Goal: Information Seeking & Learning: Compare options

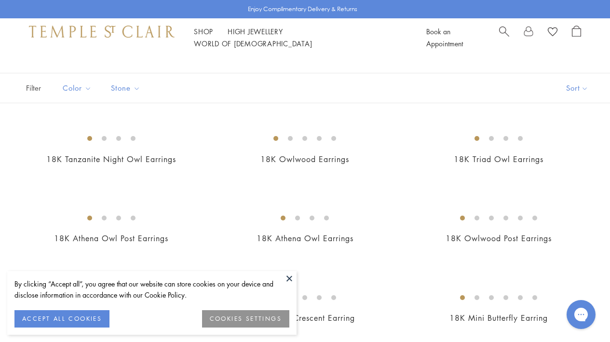
scroll to position [57, 0]
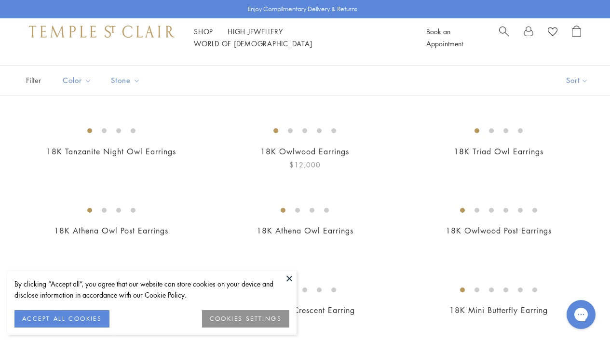
drag, startPoint x: 288, startPoint y: 275, endPoint x: 289, endPoint y: 280, distance: 4.8
click at [288, 275] on button at bounding box center [289, 278] width 14 height 14
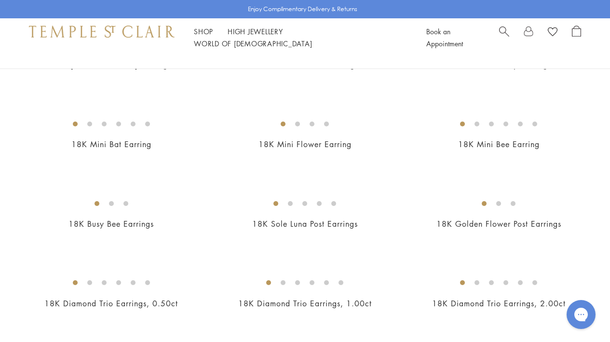
scroll to position [304, 0]
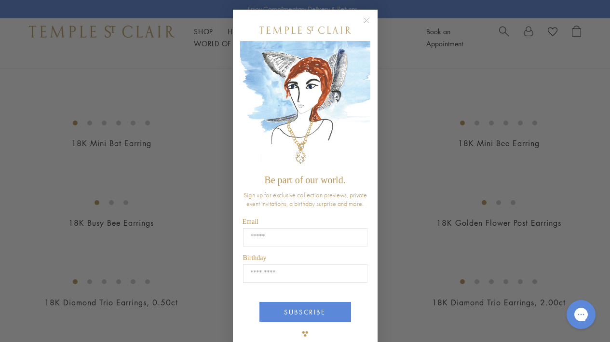
click at [366, 20] on circle "Close dialog" at bounding box center [366, 21] width 12 height 12
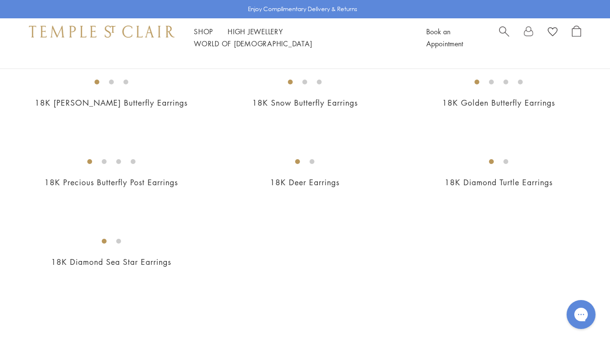
scroll to position [1321, 0]
click at [0, 0] on img at bounding box center [0, 0] width 0 height 0
drag, startPoint x: 281, startPoint y: 135, endPoint x: 274, endPoint y: 135, distance: 6.3
click at [0, 0] on img at bounding box center [0, 0] width 0 height 0
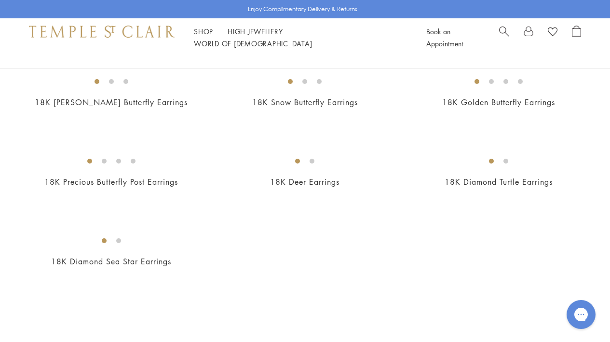
click at [0, 0] on img at bounding box center [0, 0] width 0 height 0
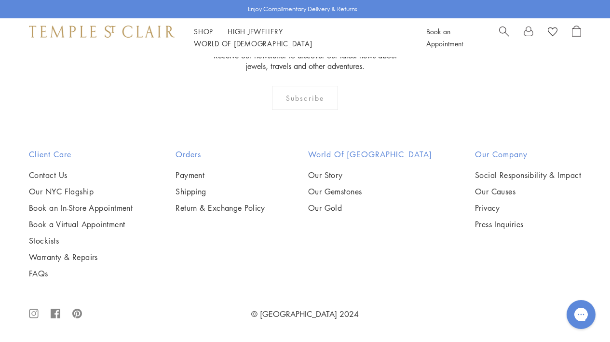
scroll to position [4331, 0]
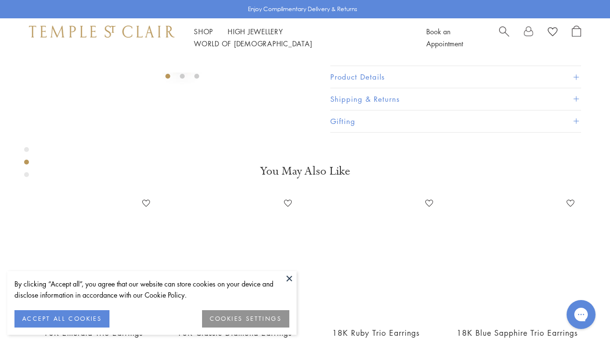
scroll to position [241, 0]
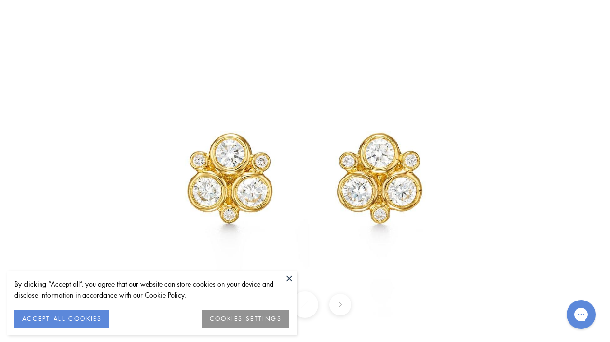
click at [289, 275] on button at bounding box center [289, 278] width 14 height 14
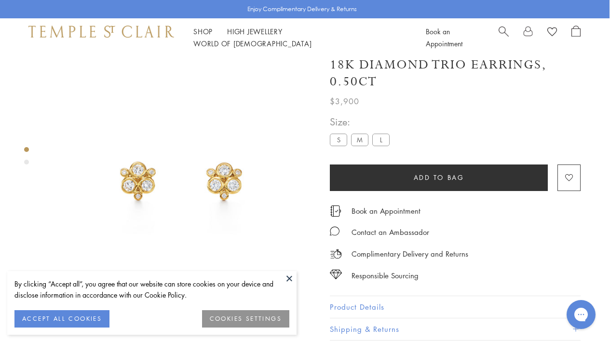
scroll to position [8, 0]
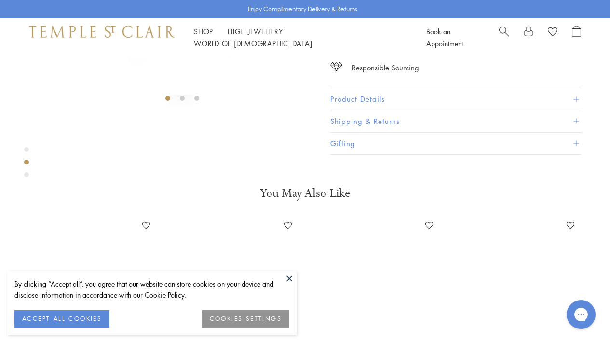
scroll to position [219, 0]
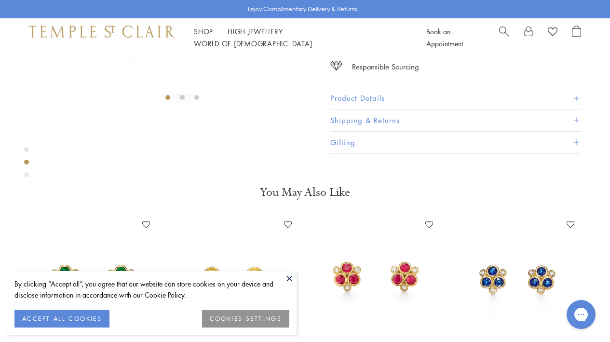
click at [288, 276] on button at bounding box center [289, 278] width 14 height 14
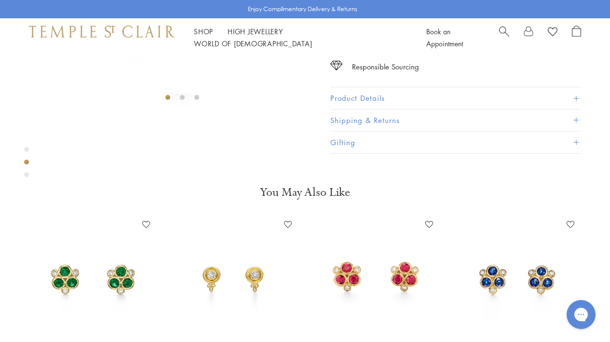
scroll to position [178, 0]
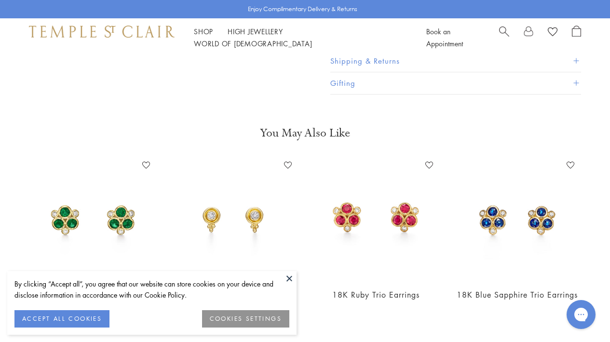
scroll to position [279, 0]
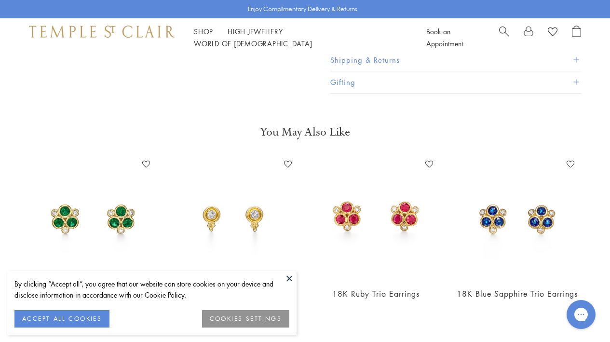
click at [290, 277] on button at bounding box center [289, 278] width 14 height 14
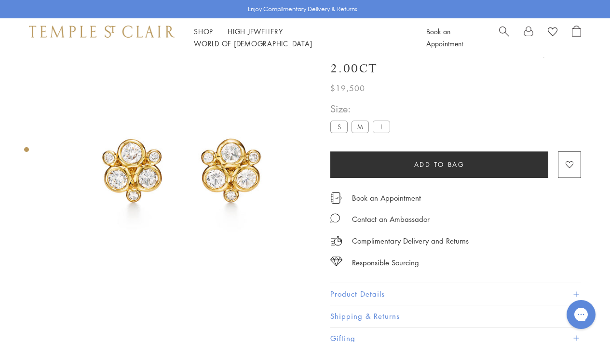
scroll to position [22, 0]
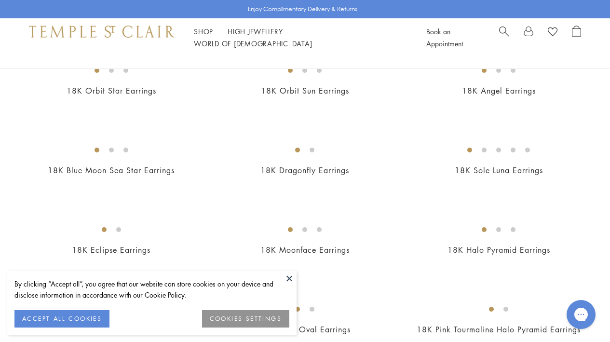
scroll to position [195, 0]
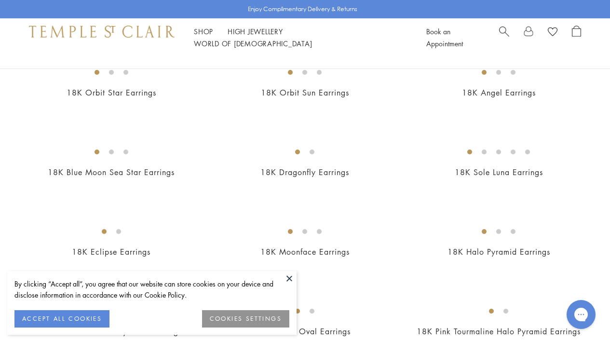
click at [0, 0] on img at bounding box center [0, 0] width 0 height 0
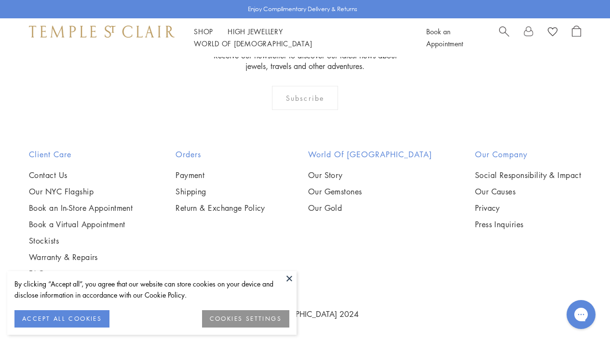
scroll to position [4078, 0]
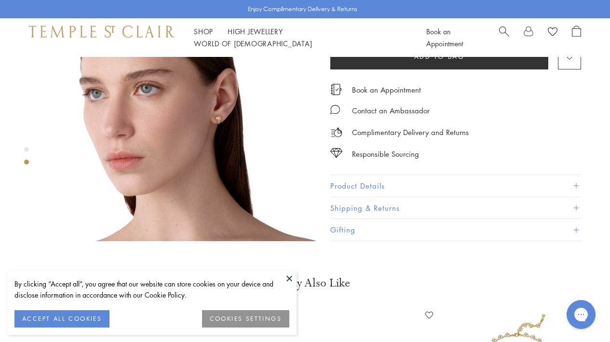
scroll to position [366, 0]
click at [216, 104] on img at bounding box center [182, 107] width 268 height 268
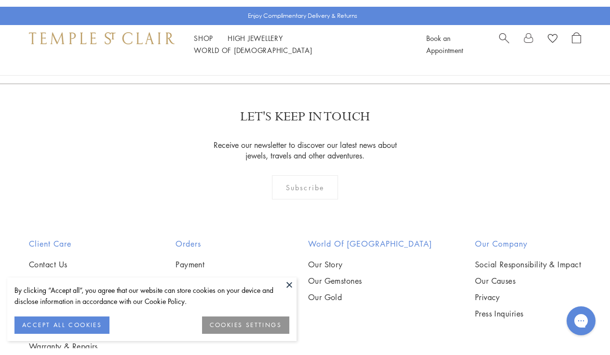
scroll to position [276, 0]
